Goal: Transaction & Acquisition: Book appointment/travel/reservation

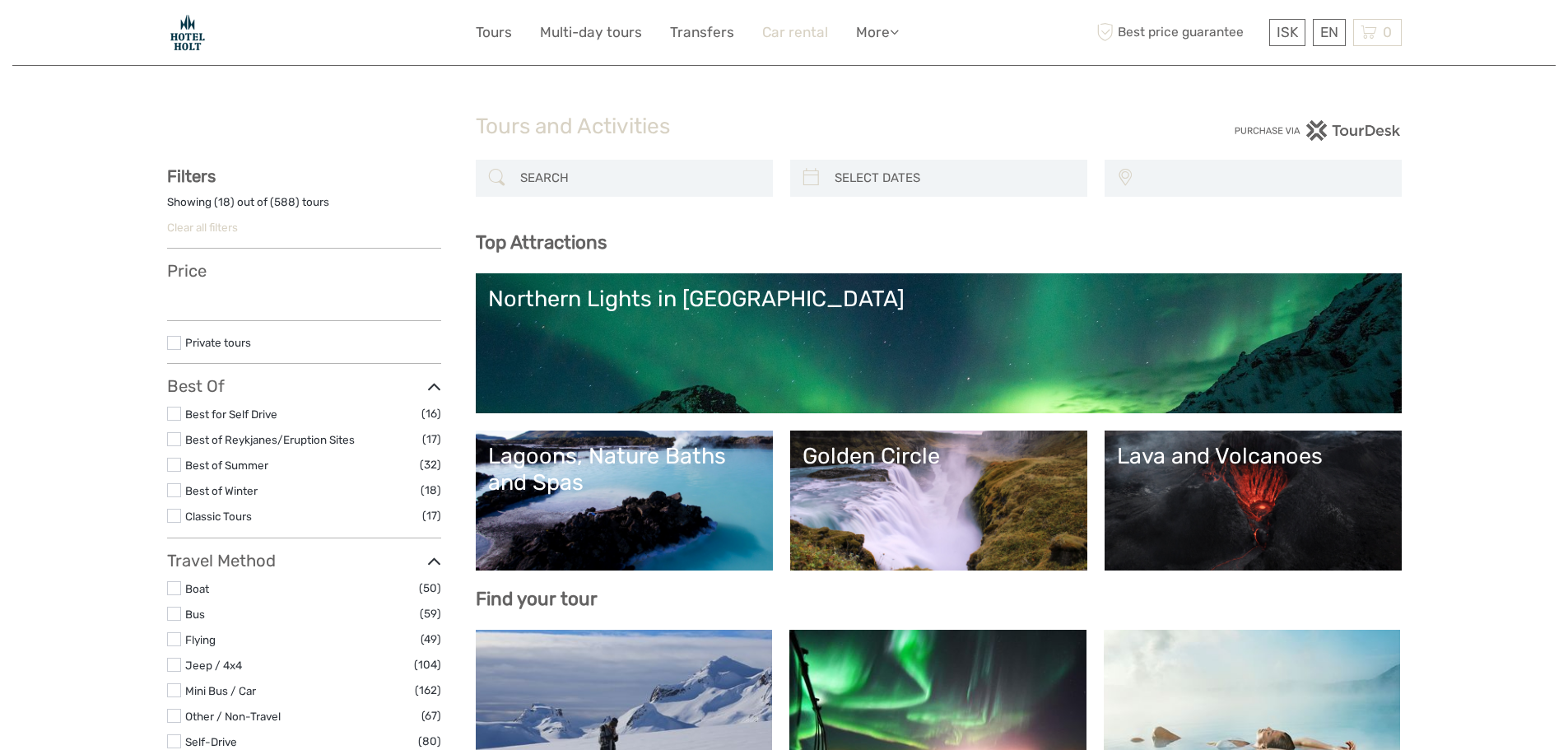
click at [791, 31] on link "Car rental" at bounding box center [795, 32] width 66 height 24
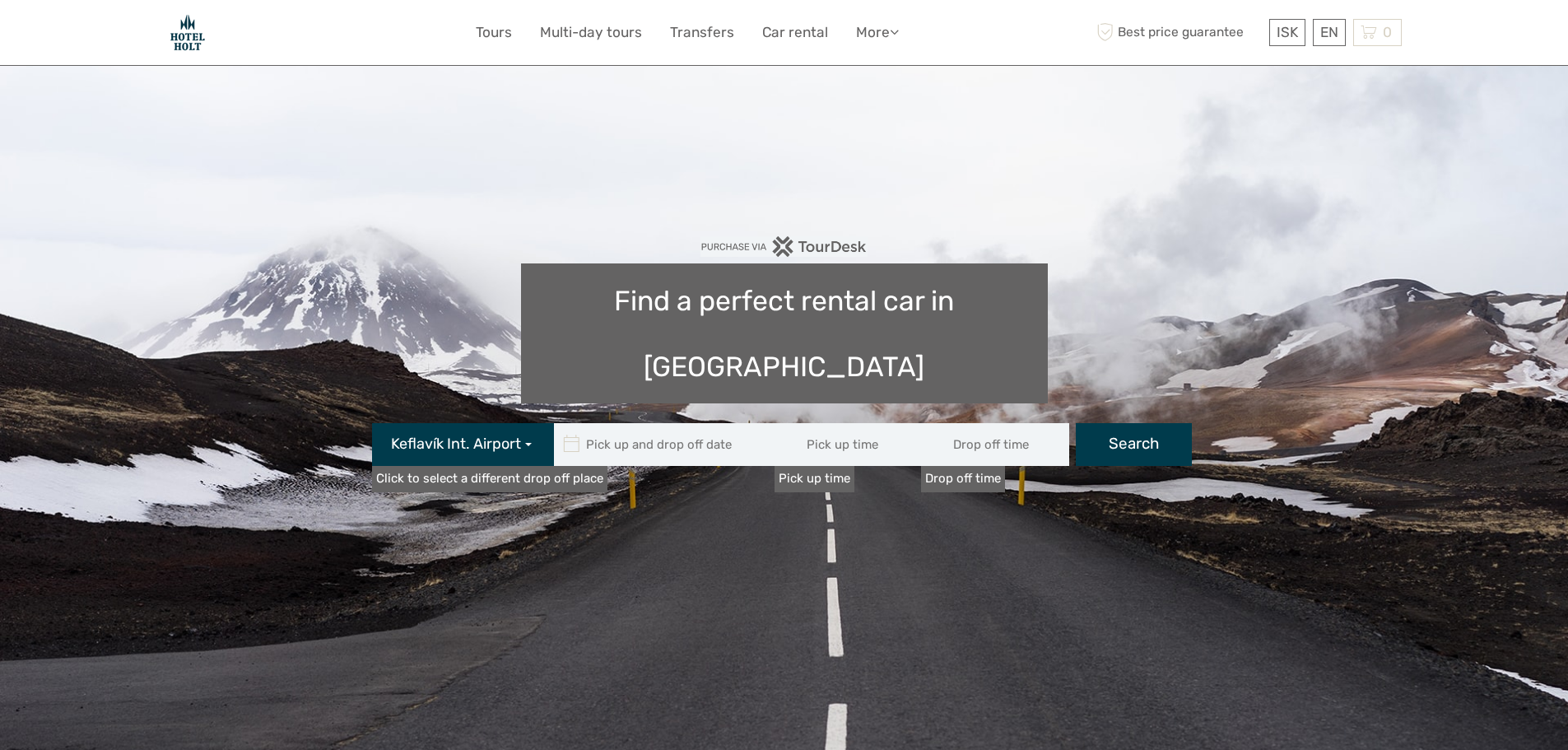
type input "08:00"
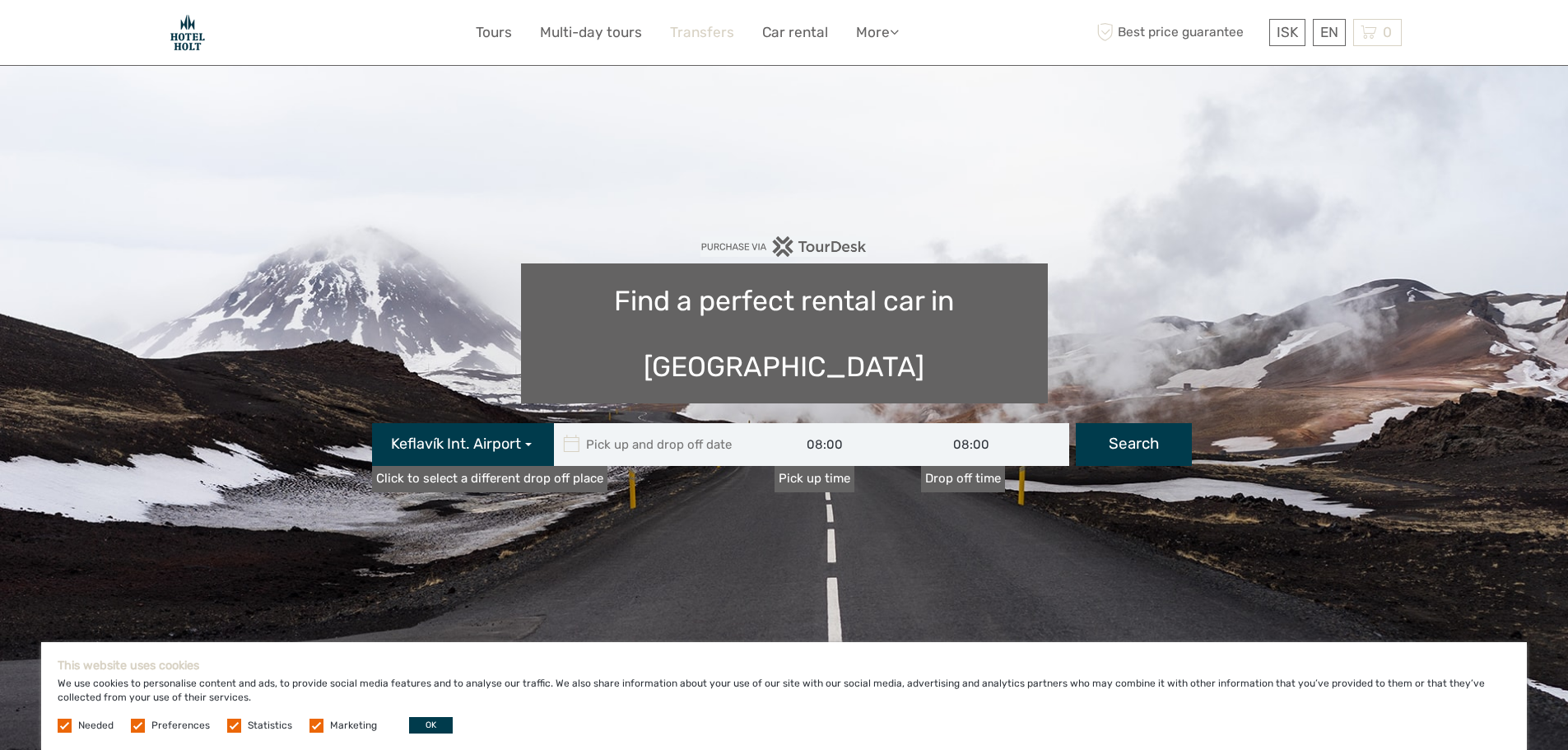
click at [717, 33] on link "Transfers" at bounding box center [702, 32] width 64 height 24
